Goal: Task Accomplishment & Management: Manage account settings

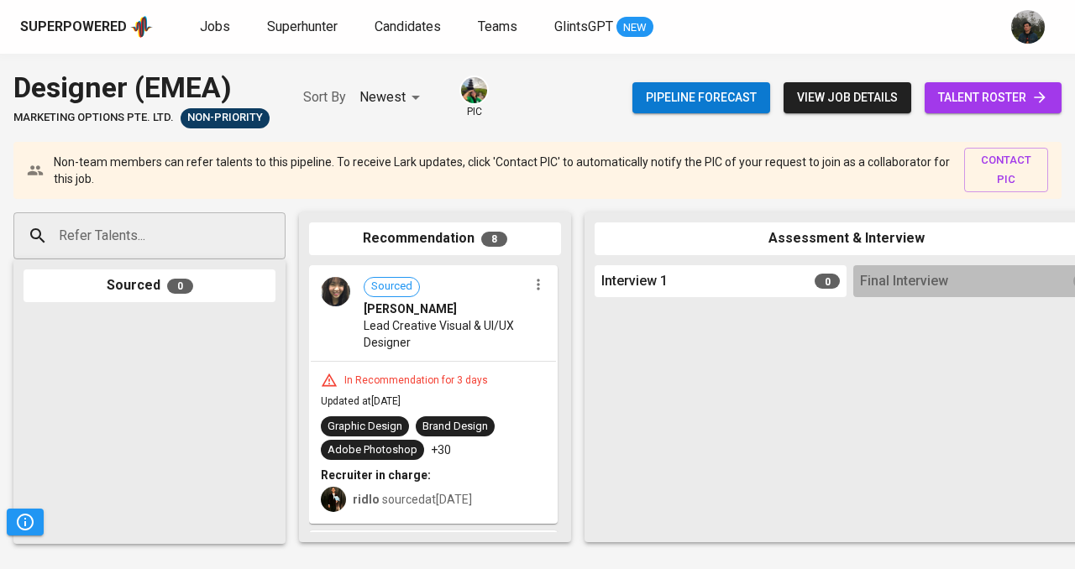
scroll to position [825, 0]
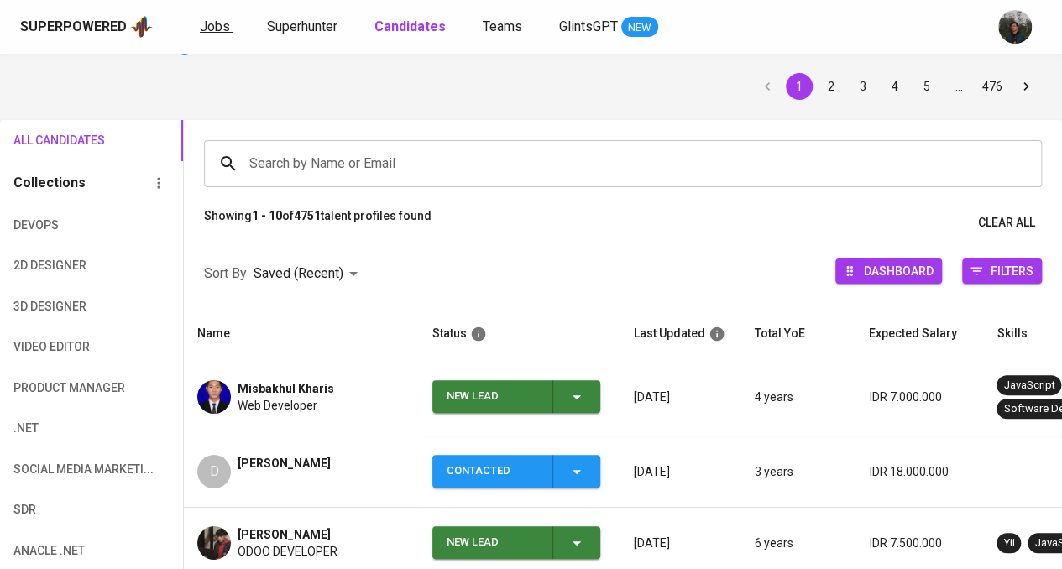
scroll to position [9, 0]
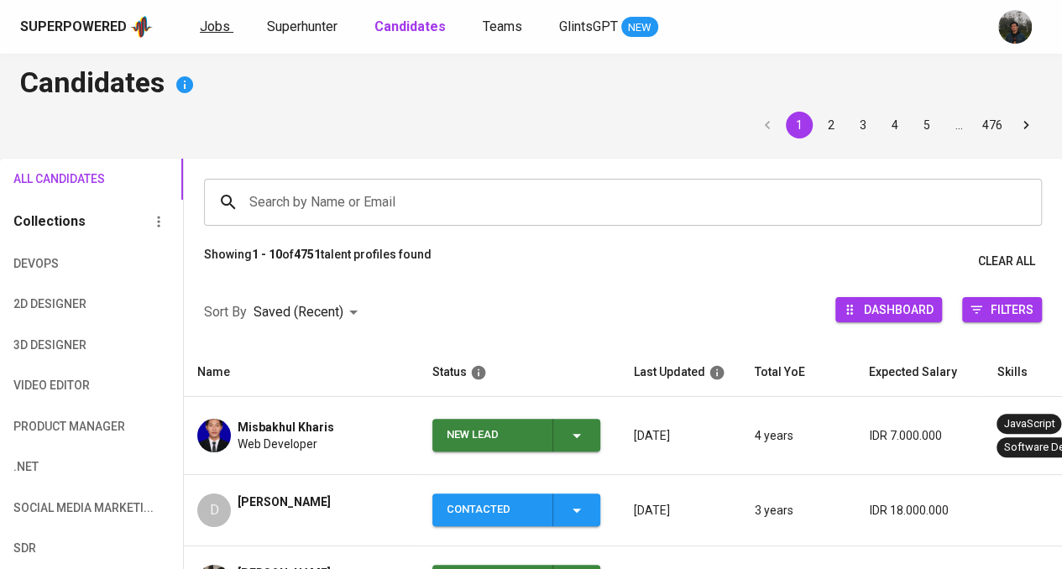
click at [217, 28] on span "Jobs" at bounding box center [215, 26] width 30 height 16
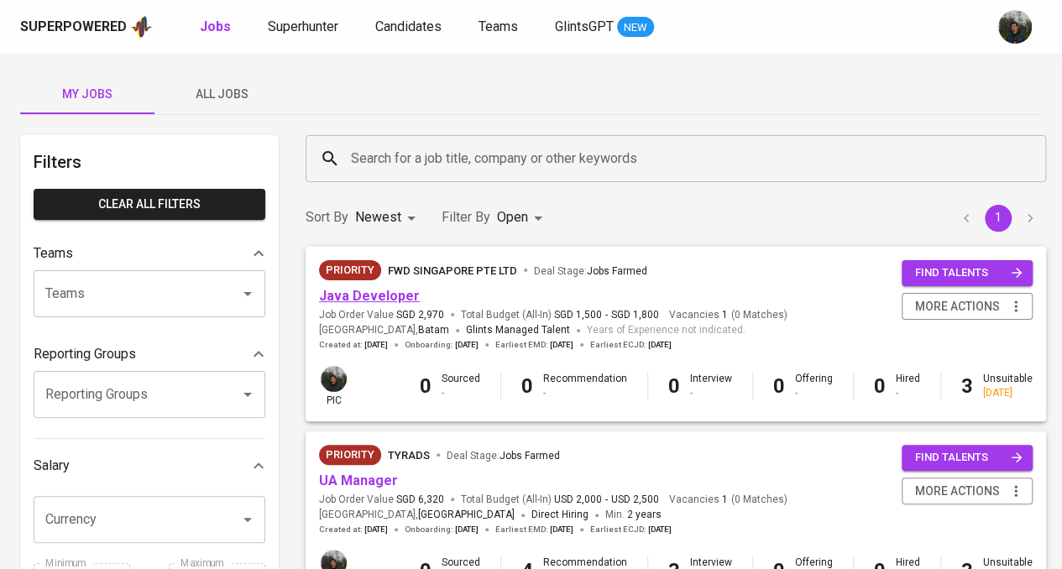
click at [370, 298] on link "Java Developer" at bounding box center [369, 296] width 101 height 16
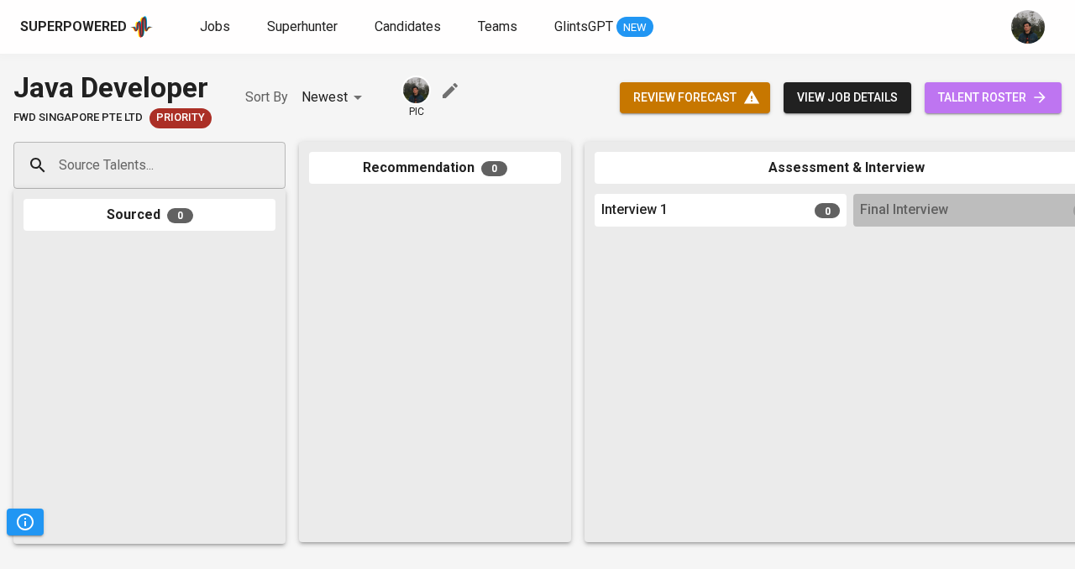
click at [967, 102] on span "talent roster" at bounding box center [993, 97] width 110 height 21
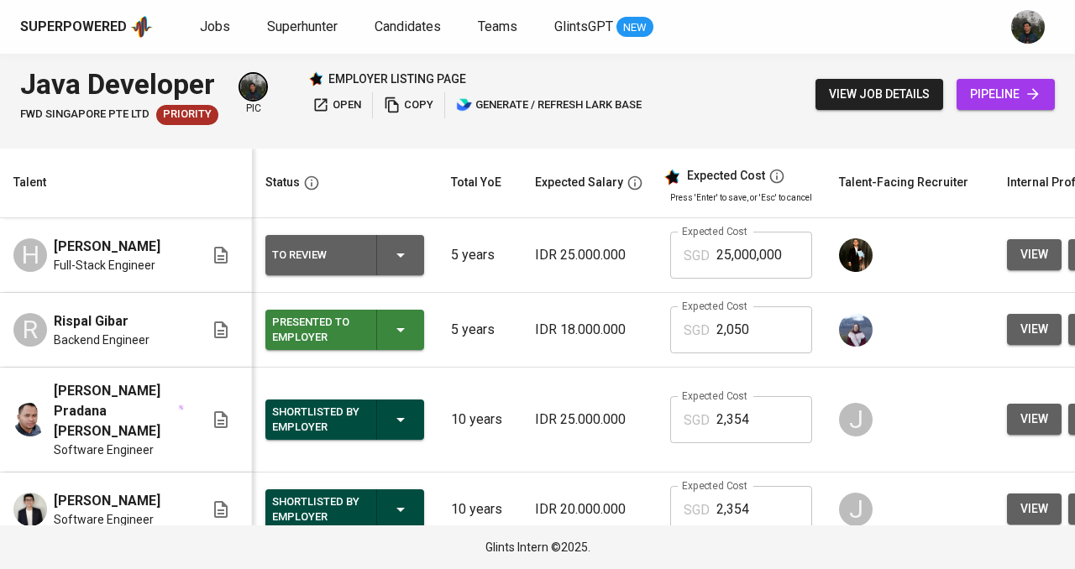
click at [368, 419] on div "Shortlisted by Employer" at bounding box center [344, 420] width 145 height 40
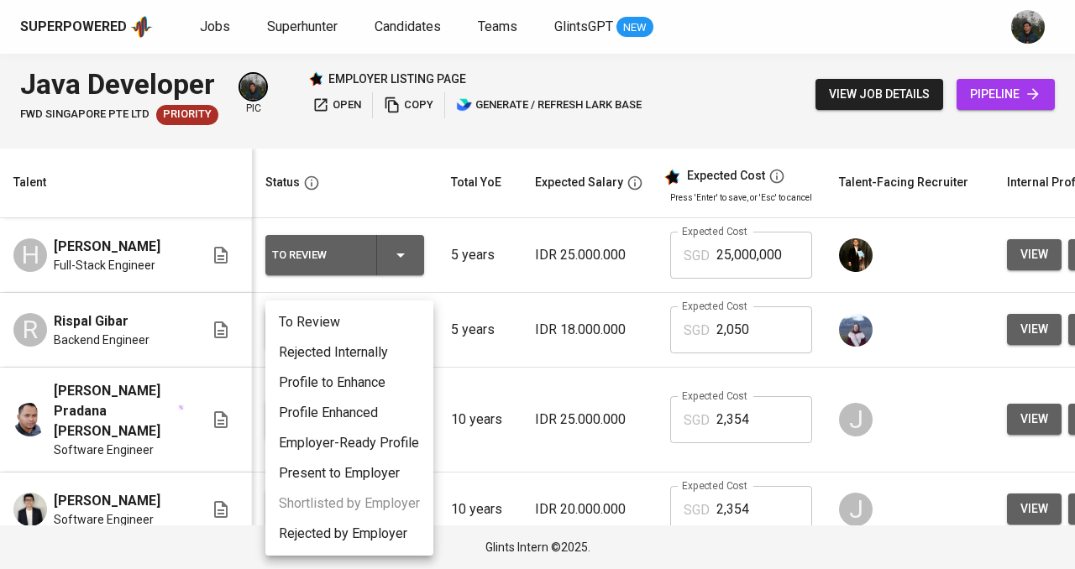
click at [344, 317] on li "To Review" at bounding box center [349, 322] width 168 height 30
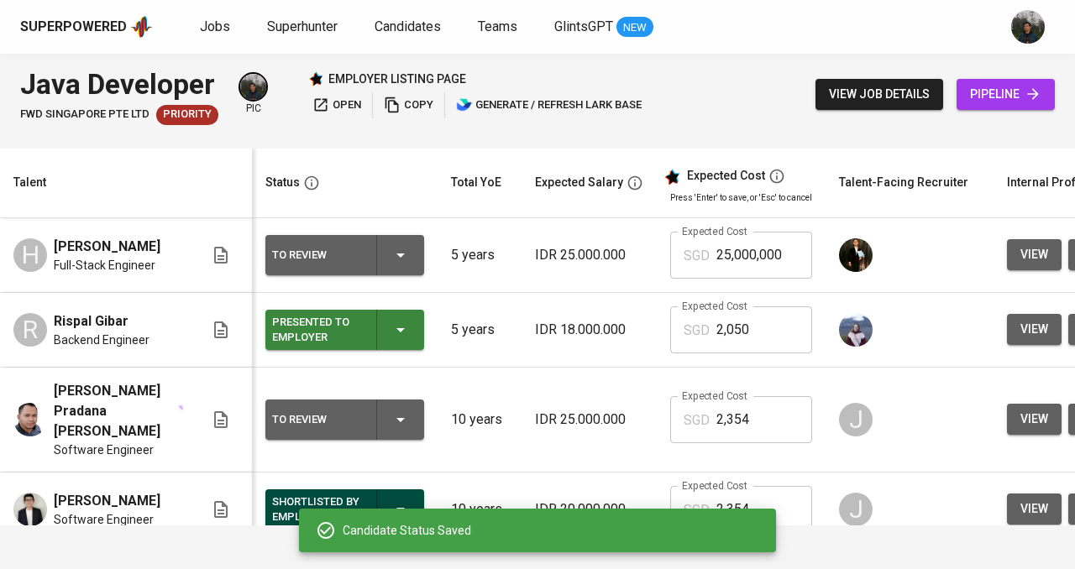
click at [326, 409] on div "To Review" at bounding box center [317, 420] width 91 height 22
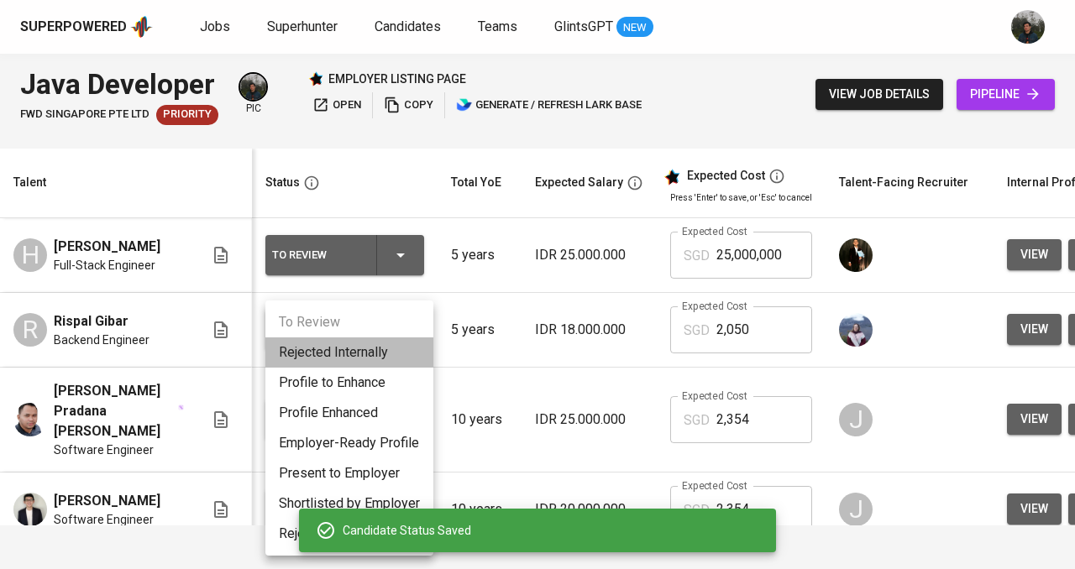
click at [327, 346] on li "Rejected Internally" at bounding box center [349, 353] width 168 height 30
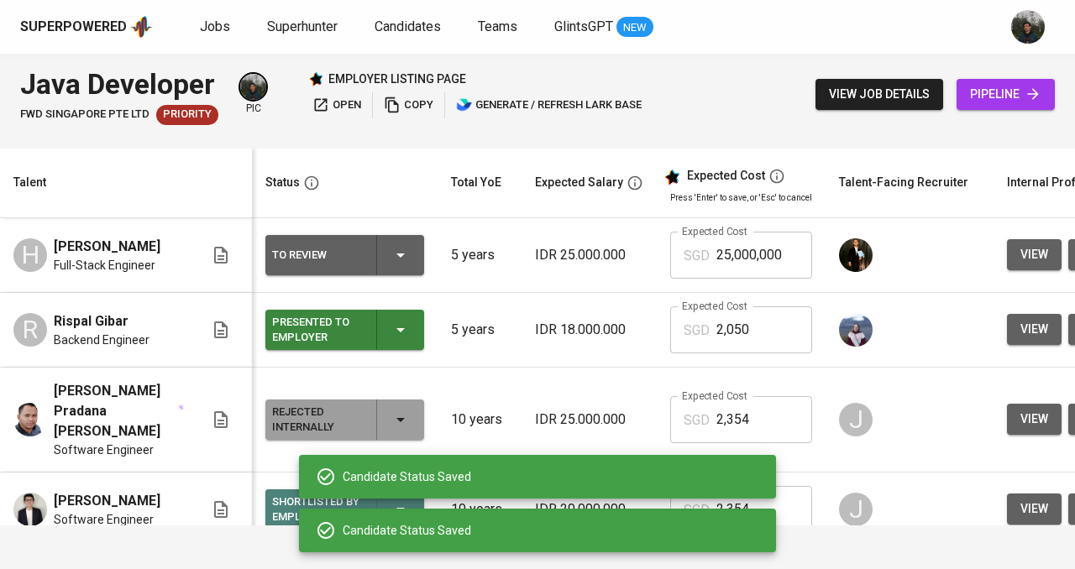
click at [270, 490] on button "Shortlisted by Employer" at bounding box center [344, 510] width 159 height 40
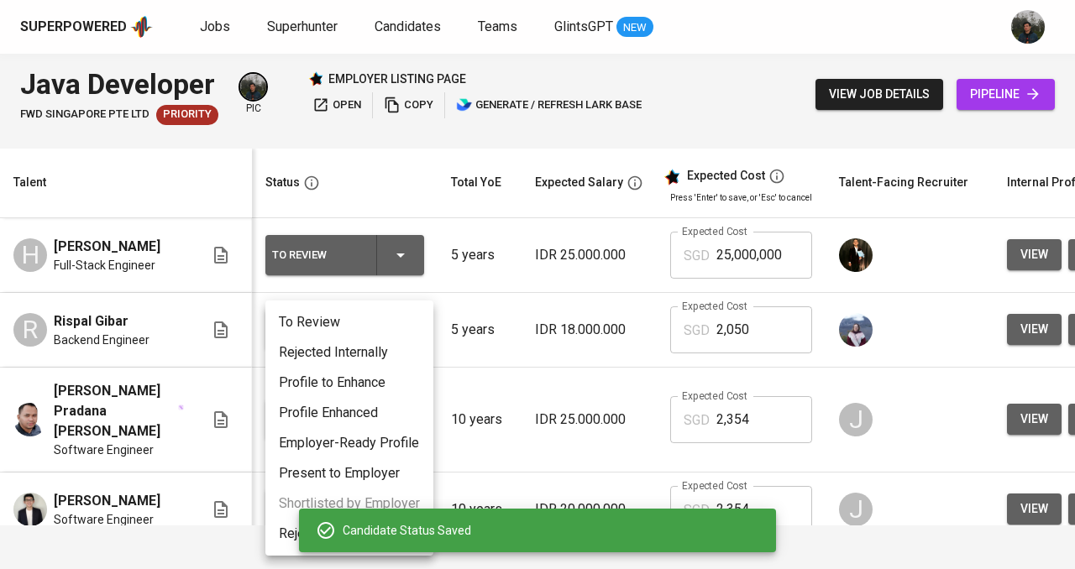
click at [311, 355] on li "Rejected Internally" at bounding box center [349, 353] width 168 height 30
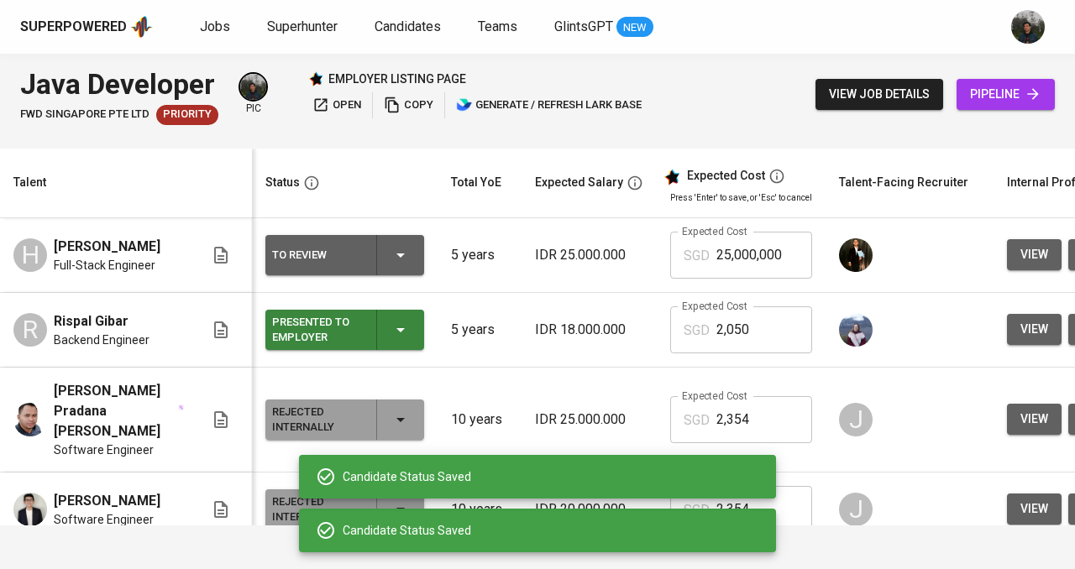
click at [334, 327] on div "Presented to Employer" at bounding box center [317, 330] width 91 height 37
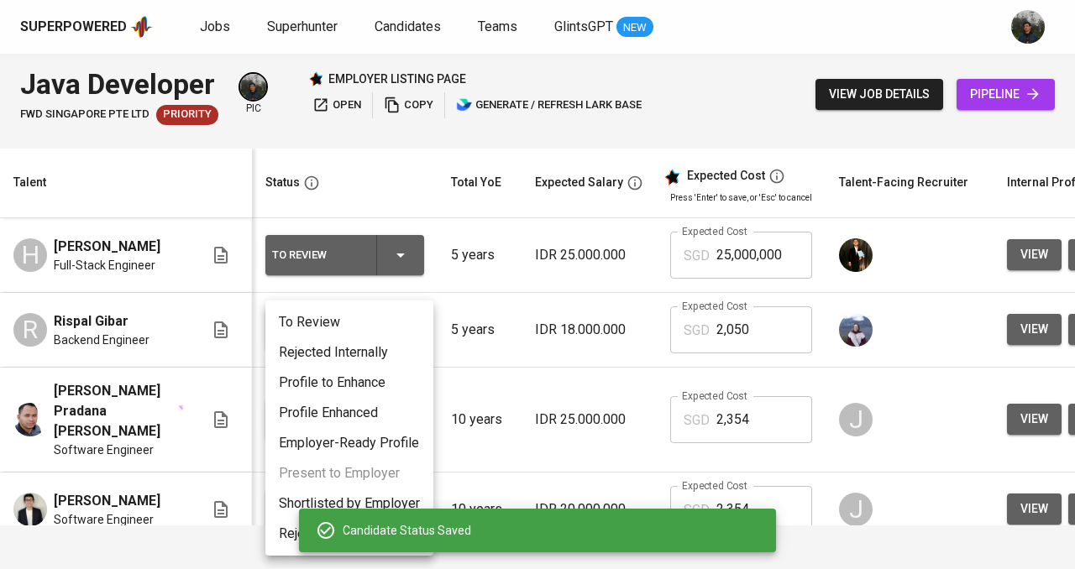
click at [526, 298] on div at bounding box center [537, 284] width 1075 height 569
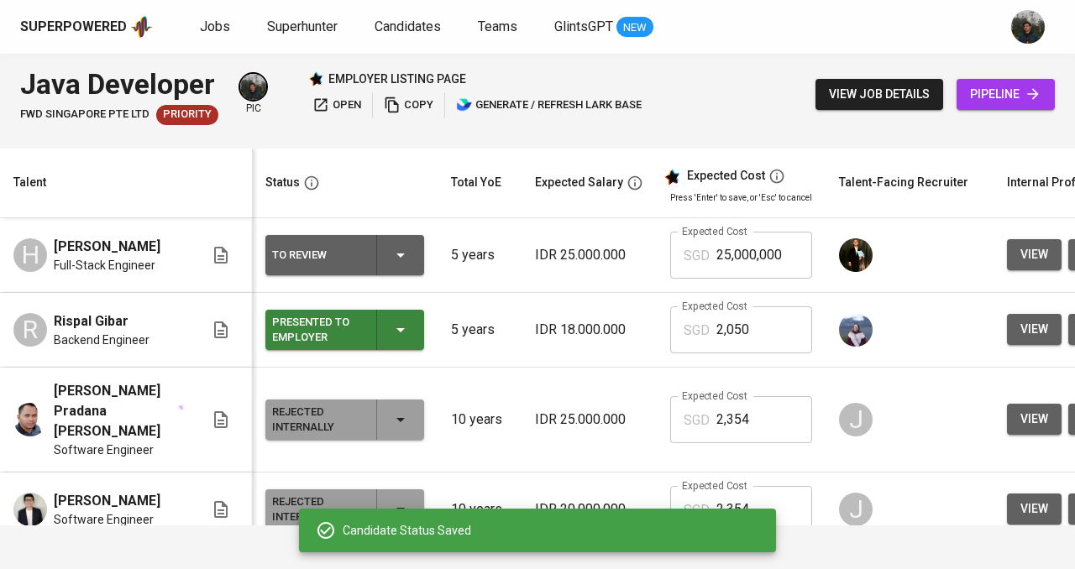
click at [274, 322] on div "Presented to Employer" at bounding box center [317, 330] width 91 height 37
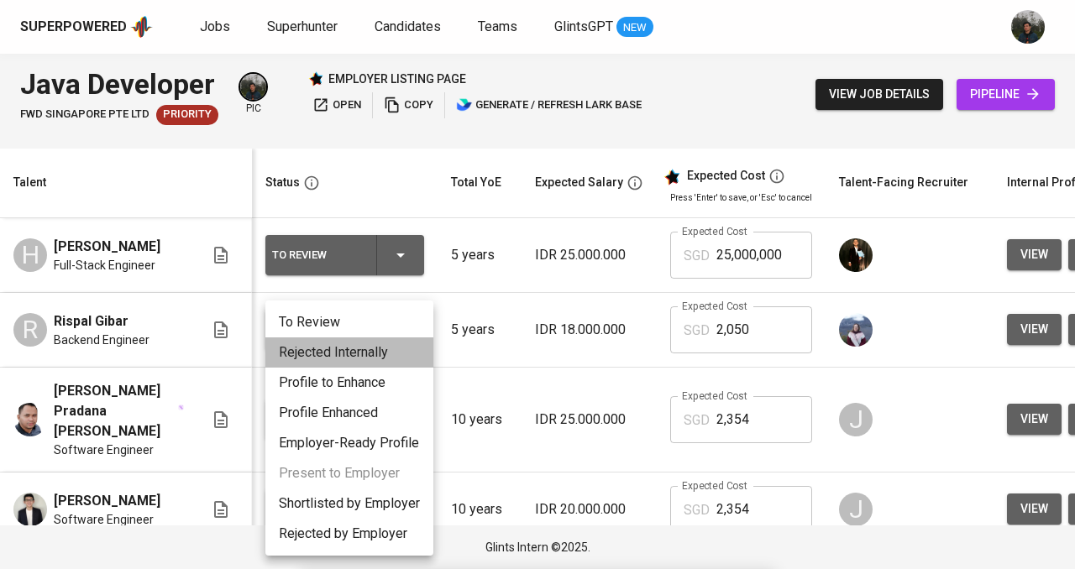
click at [323, 355] on li "Rejected Internally" at bounding box center [349, 353] width 168 height 30
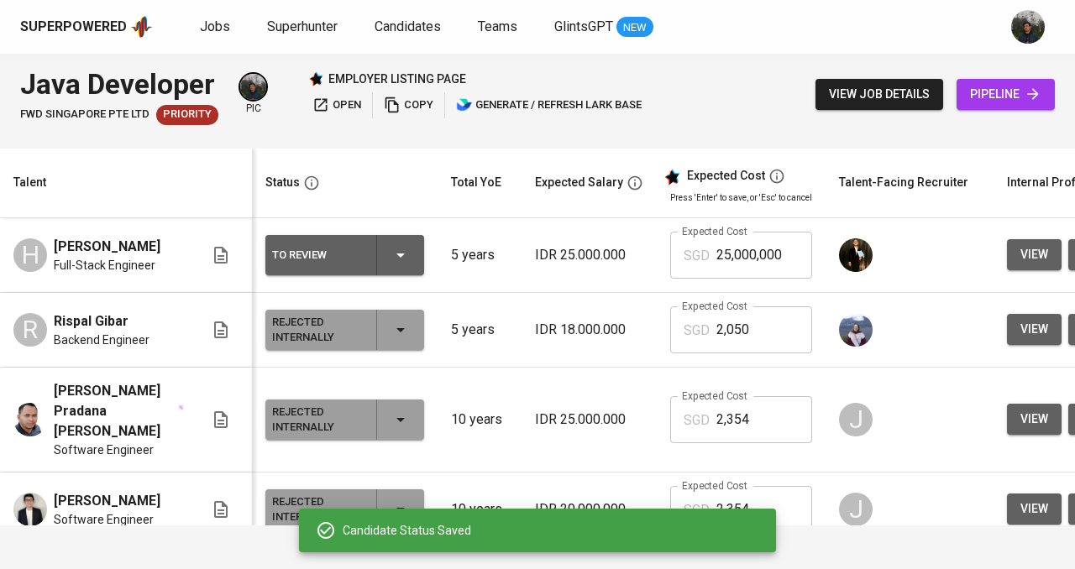
click at [390, 237] on div "To Review" at bounding box center [344, 255] width 145 height 40
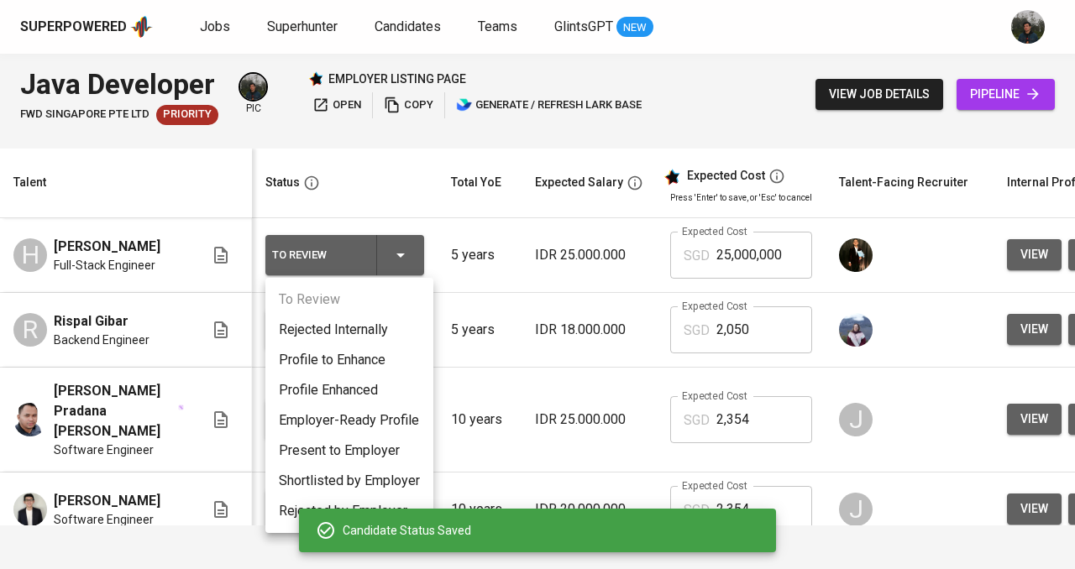
click at [365, 439] on li "Present to Employer" at bounding box center [349, 451] width 168 height 30
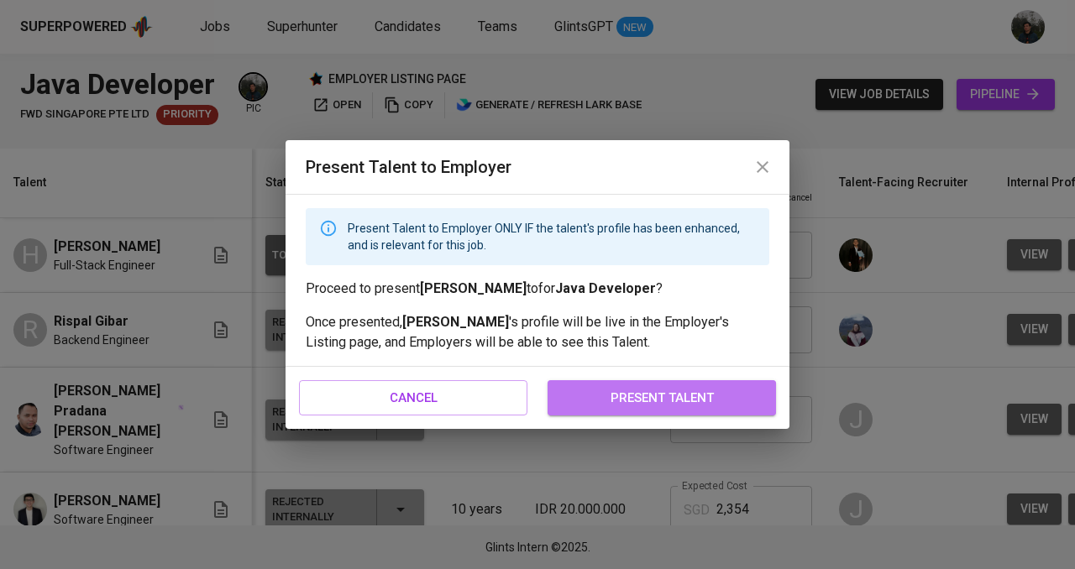
click at [652, 387] on span "present talent" at bounding box center [661, 398] width 191 height 22
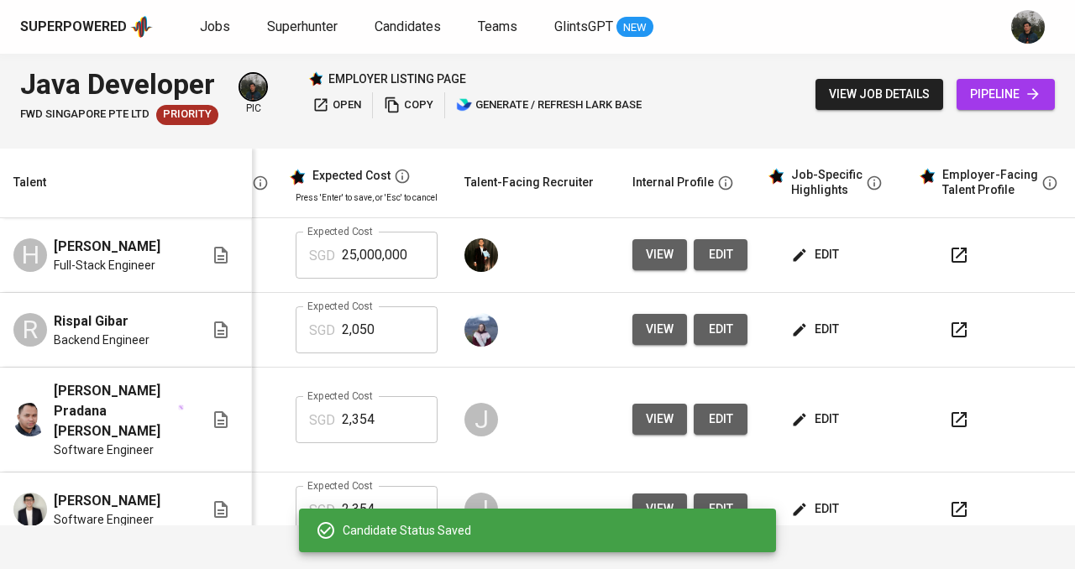
click at [788, 256] on button "edit" at bounding box center [817, 254] width 58 height 31
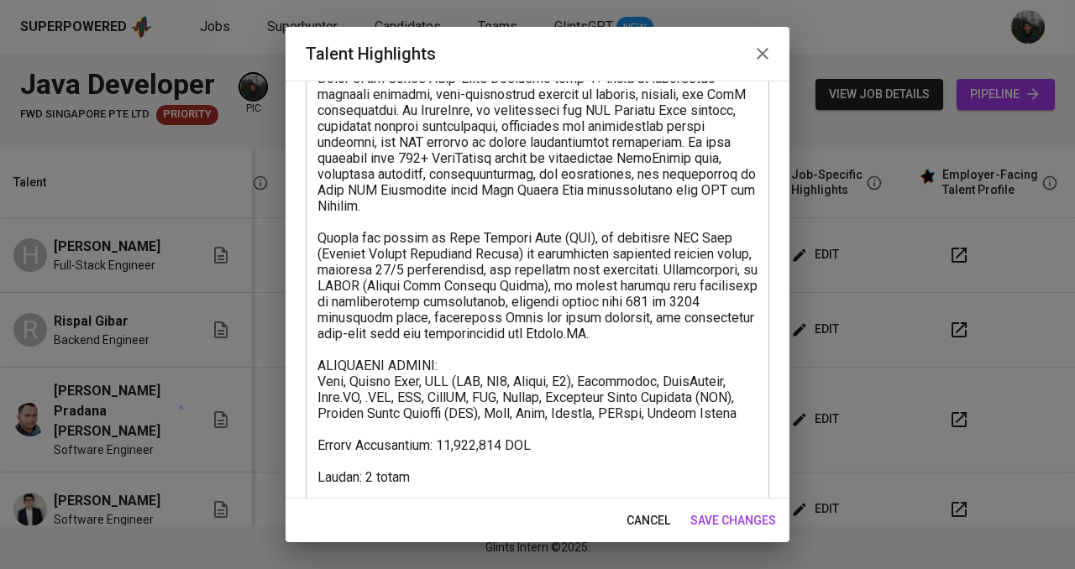
scroll to position [169, 0]
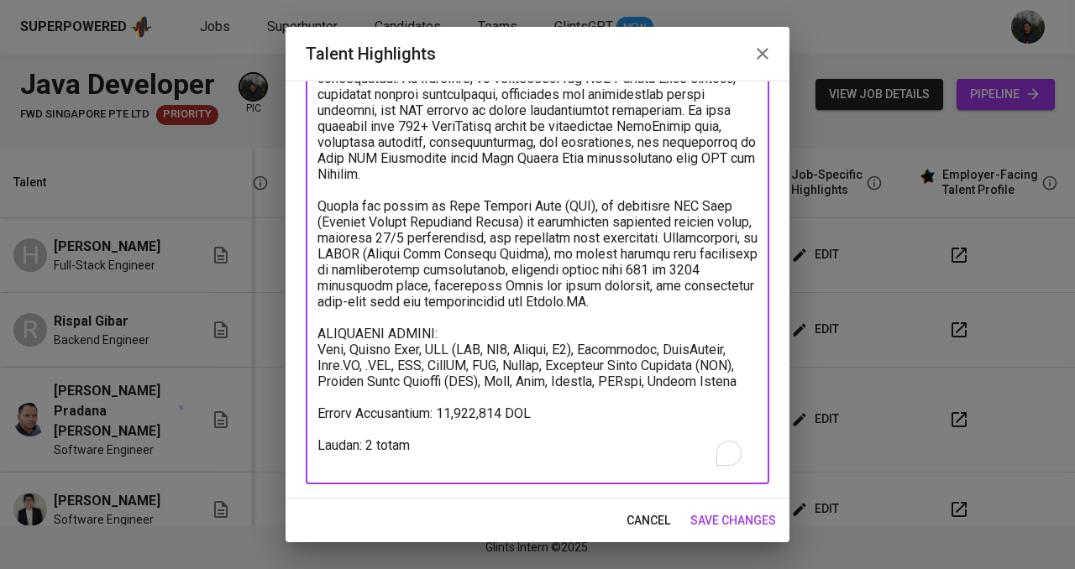
drag, startPoint x: 333, startPoint y: 443, endPoint x: 303, endPoint y: 427, distance: 34.2
click at [303, 427] on div "Enhance the Talent's profile by adding highlights relevant to this job - accomp…" at bounding box center [538, 290] width 504 height 418
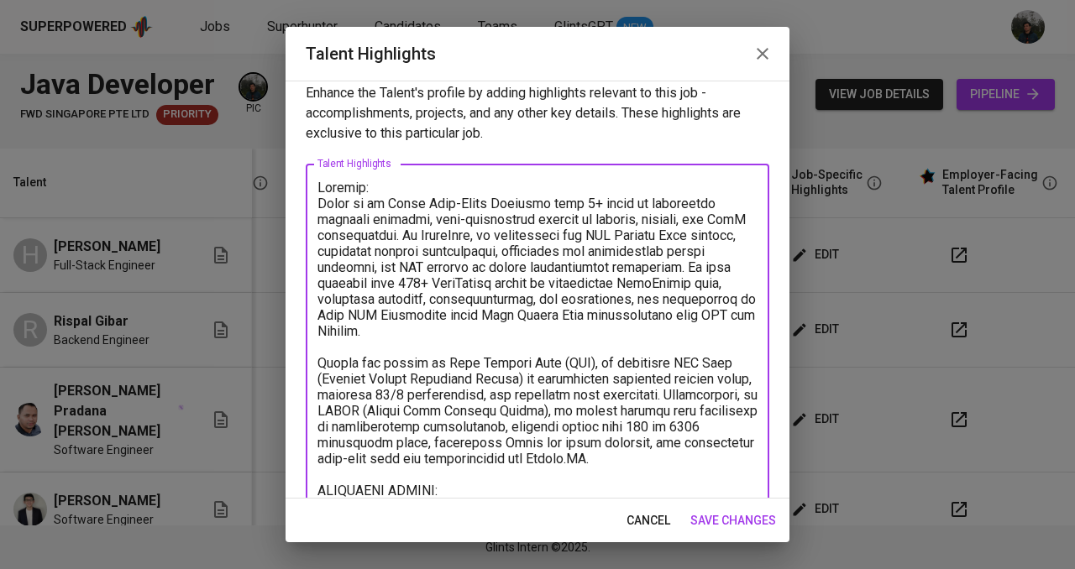
scroll to position [0, 0]
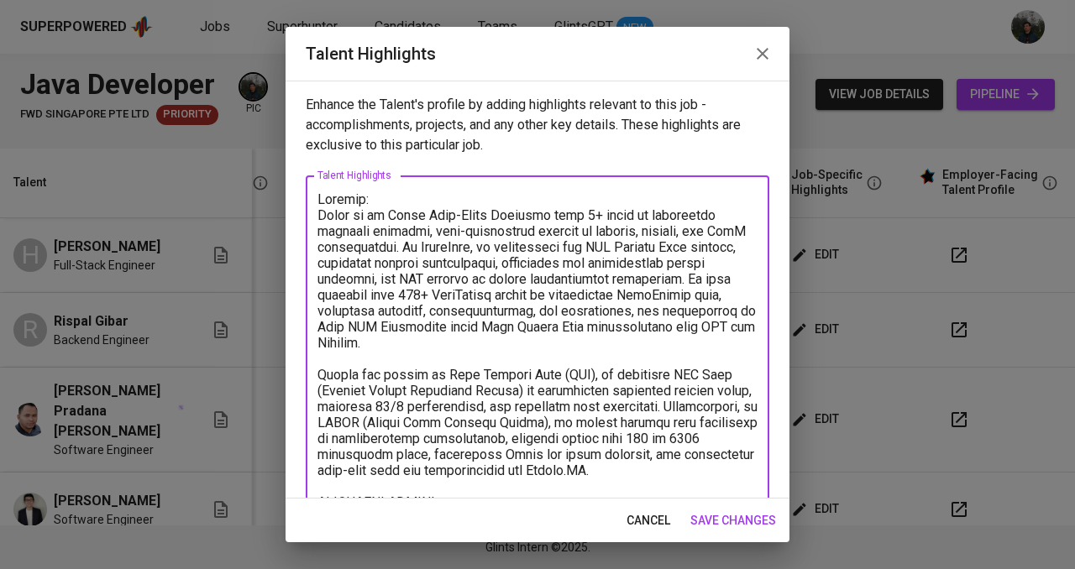
type textarea "Summary: [PERSON_NAME] is an Agile Full-Stack Engineer with 5+ years of experie…"
click at [738, 523] on span "save changes" at bounding box center [733, 521] width 86 height 21
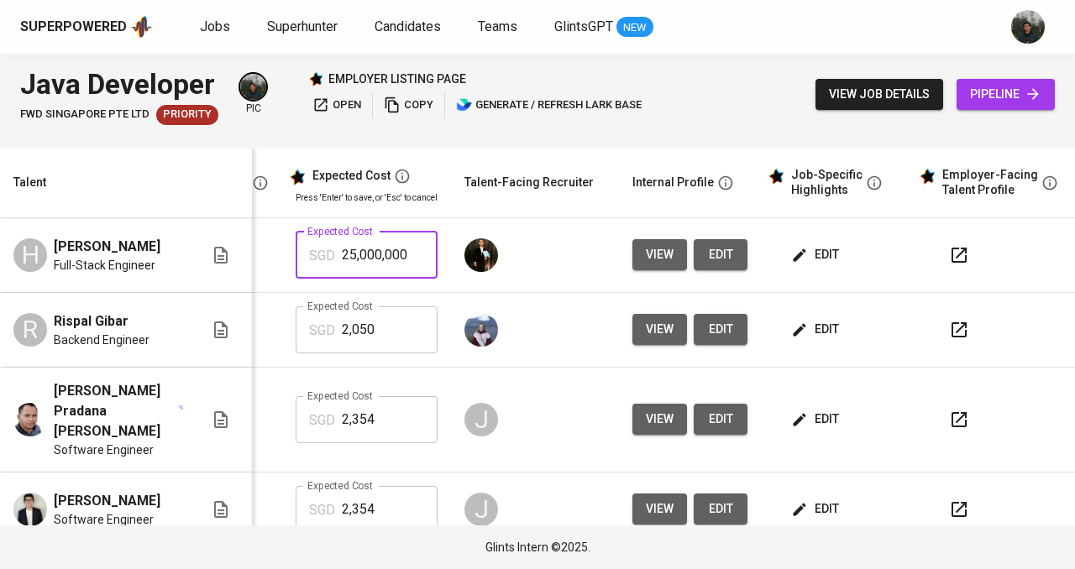
drag, startPoint x: 404, startPoint y: 254, endPoint x: 254, endPoint y: 253, distance: 150.3
click at [254, 253] on tr "H [PERSON_NAME] Full-Stack Engineer Presented to Employer 5 years IDR 25.000.00…" at bounding box center [352, 255] width 1455 height 75
type input "2,970"
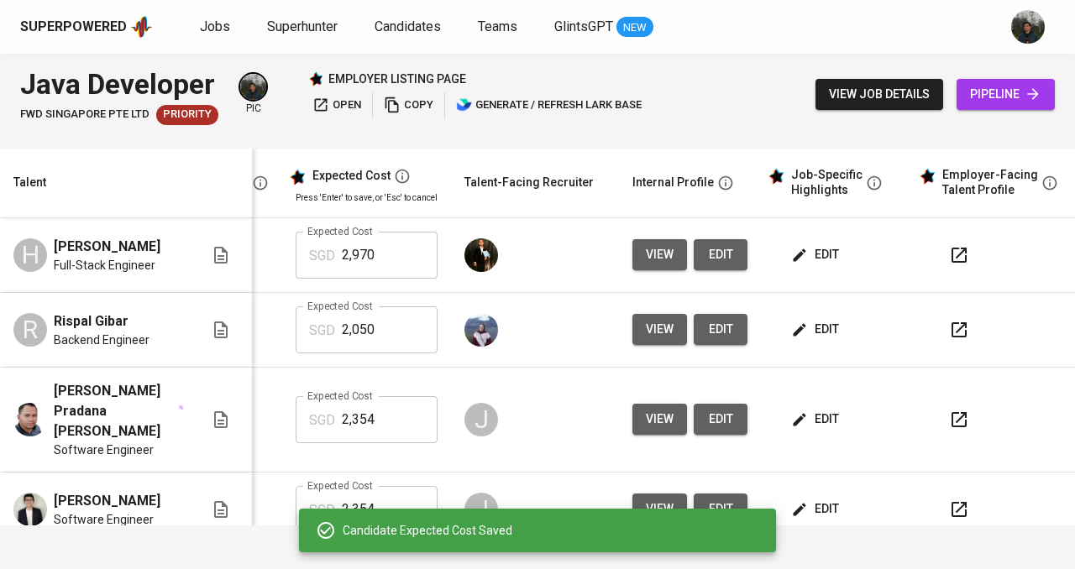
click at [990, 88] on span "pipeline" at bounding box center [1005, 94] width 71 height 21
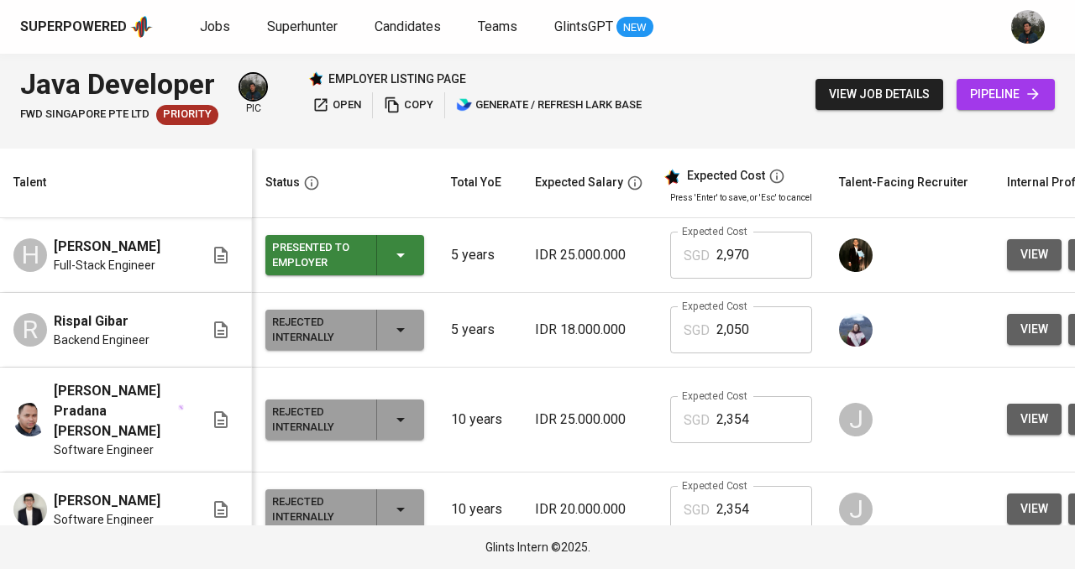
click at [339, 102] on span "open" at bounding box center [336, 105] width 49 height 19
click at [992, 96] on span "pipeline" at bounding box center [1005, 94] width 71 height 21
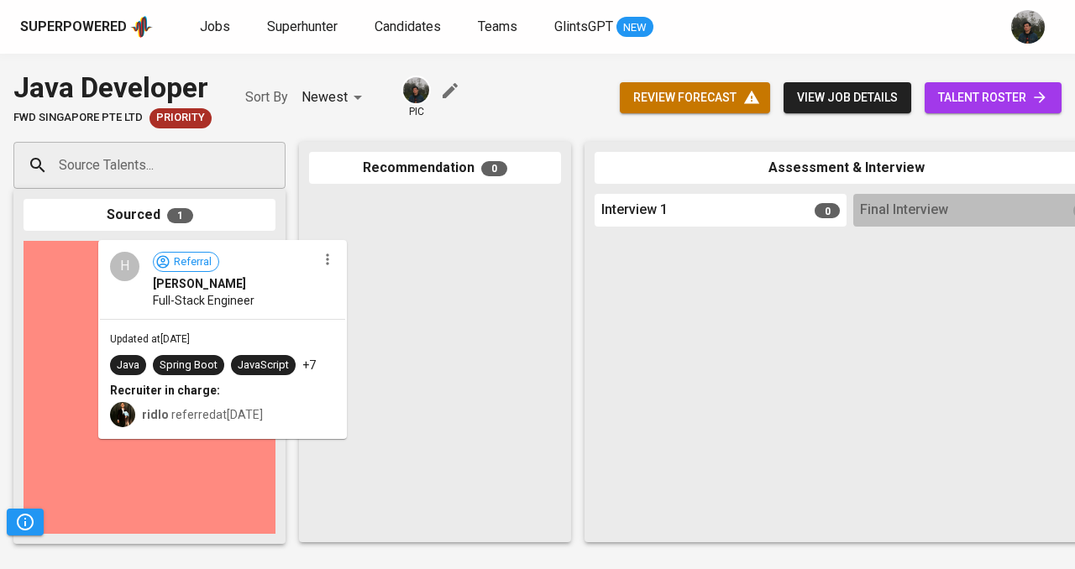
drag, startPoint x: 247, startPoint y: 332, endPoint x: 347, endPoint y: 328, distance: 100.0
